Goal: Browse casually

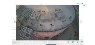
scroll to position [19, 0]
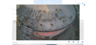
click at [82, 22] on icon at bounding box center [81, 21] width 3 height 3
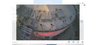
click at [14, 22] on icon at bounding box center [14, 21] width 3 height 3
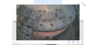
click at [85, 5] on icon at bounding box center [85, 5] width 2 height 2
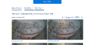
scroll to position [0, 0]
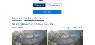
scroll to position [9, 0]
